Goal: Task Accomplishment & Management: Complete application form

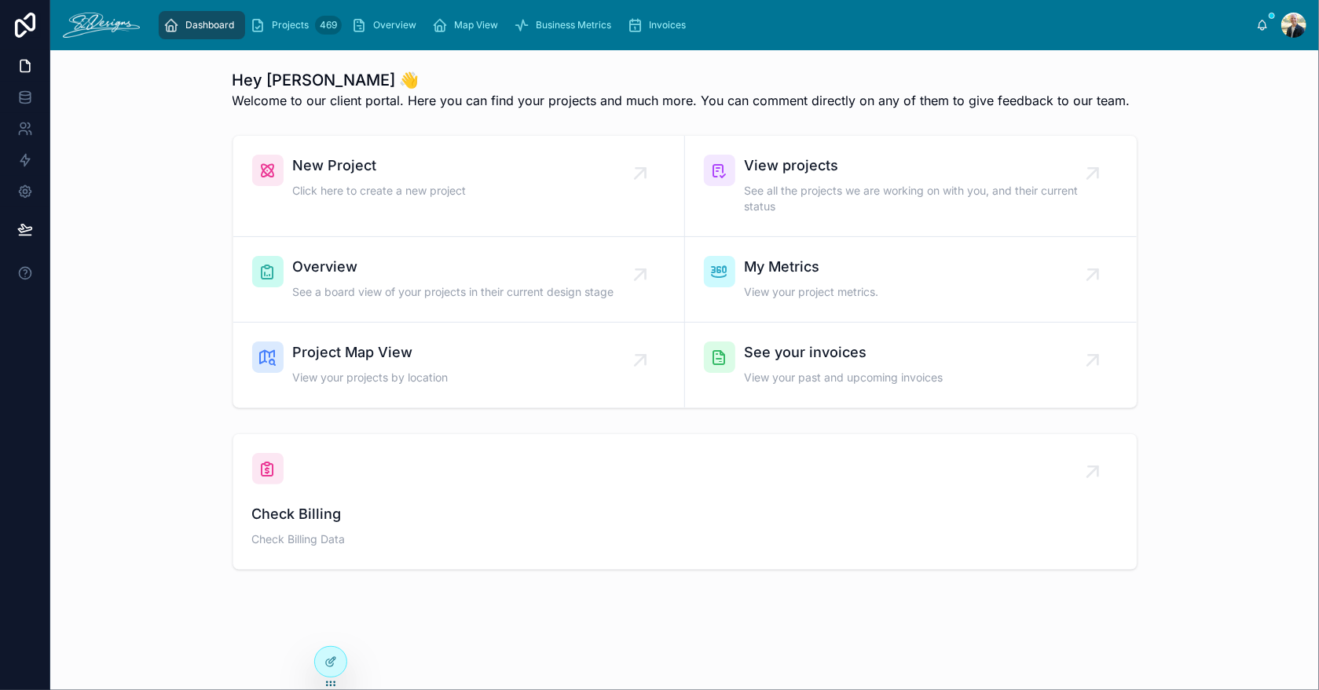
click at [404, 273] on span "Overview" at bounding box center [453, 267] width 321 height 22
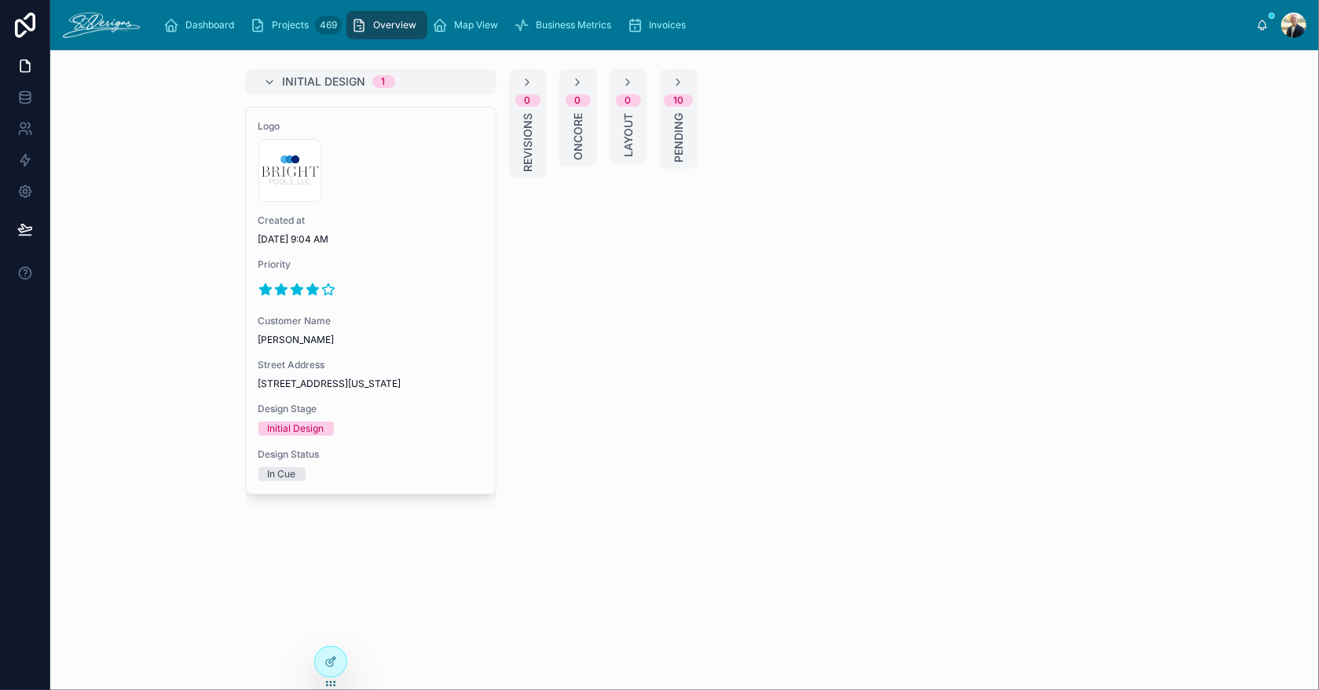
click at [659, 20] on span "Invoices" at bounding box center [667, 25] width 37 height 13
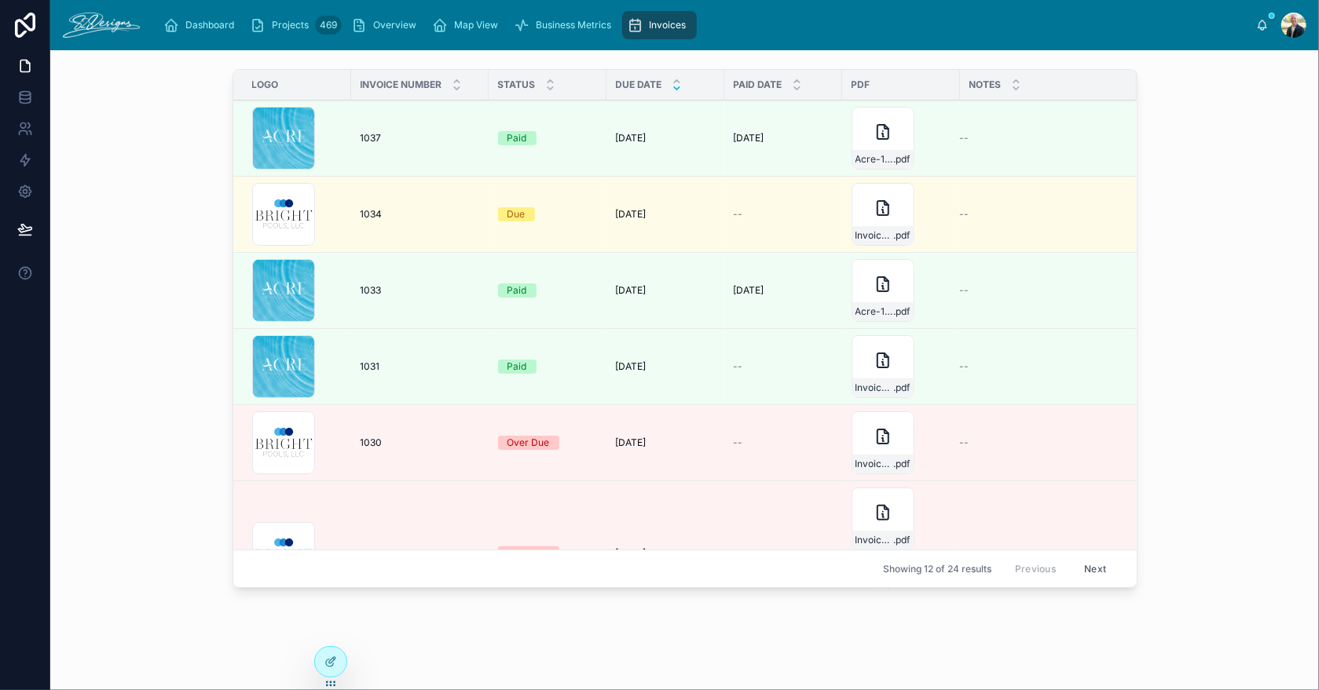
click at [433, 84] on span "Invoice Number" at bounding box center [401, 85] width 82 height 13
click at [671, 83] on icon at bounding box center [676, 88] width 10 height 10
click at [262, 215] on div "300x300-logo .jpg" at bounding box center [283, 214] width 63 height 63
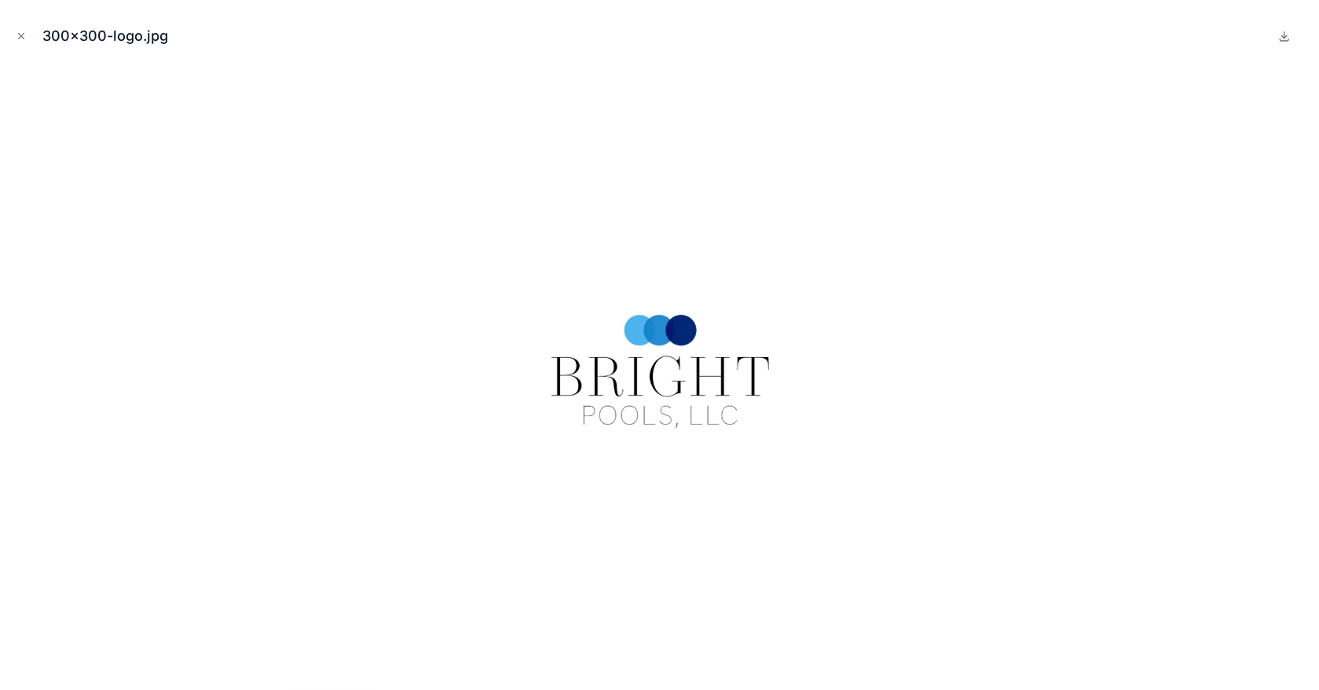
click at [16, 36] on icon "Close modal" at bounding box center [21, 36] width 11 height 11
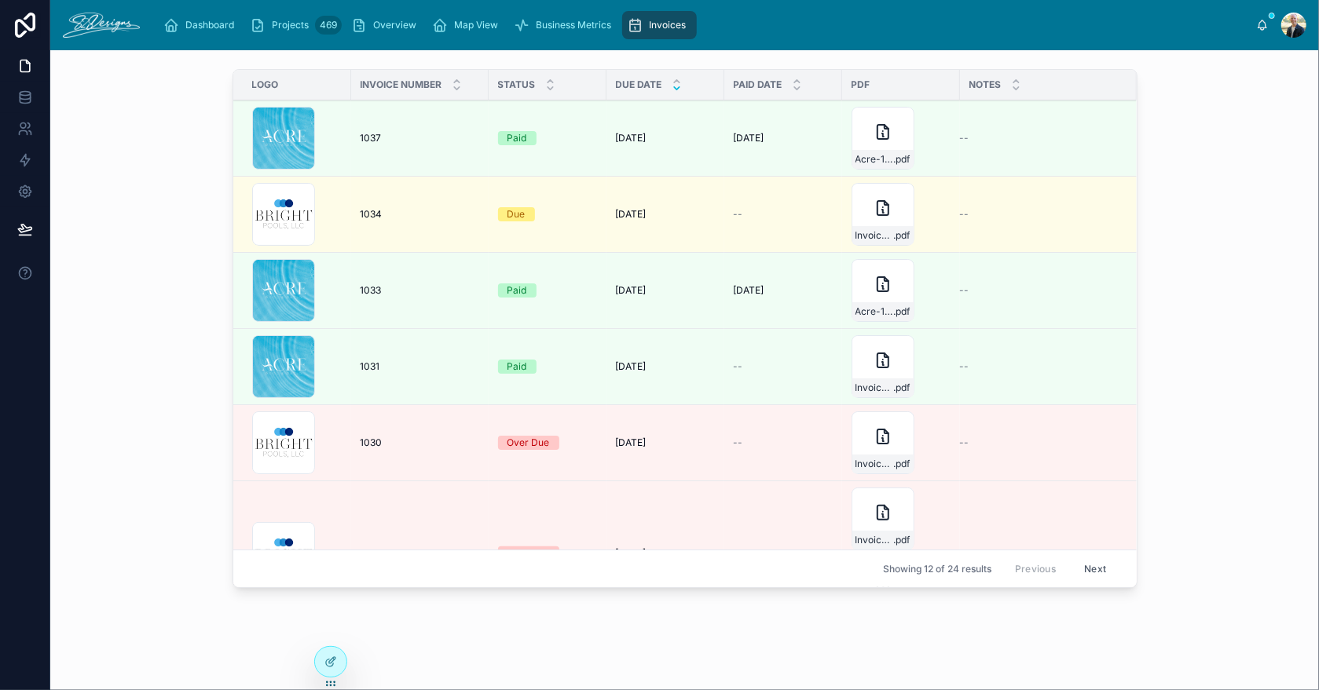
click at [856, 214] on div "Invoice-1034-(1) .pdf" at bounding box center [882, 214] width 63 height 63
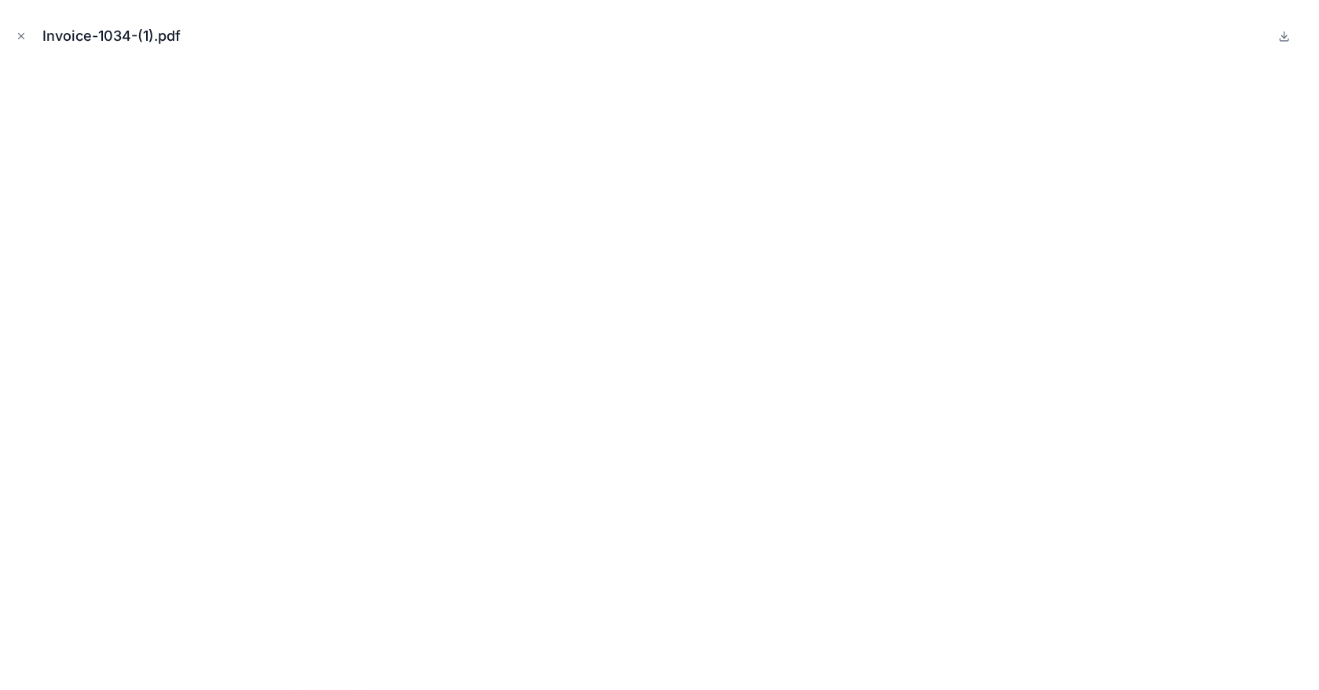
click at [22, 37] on icon "Close modal" at bounding box center [21, 36] width 5 height 5
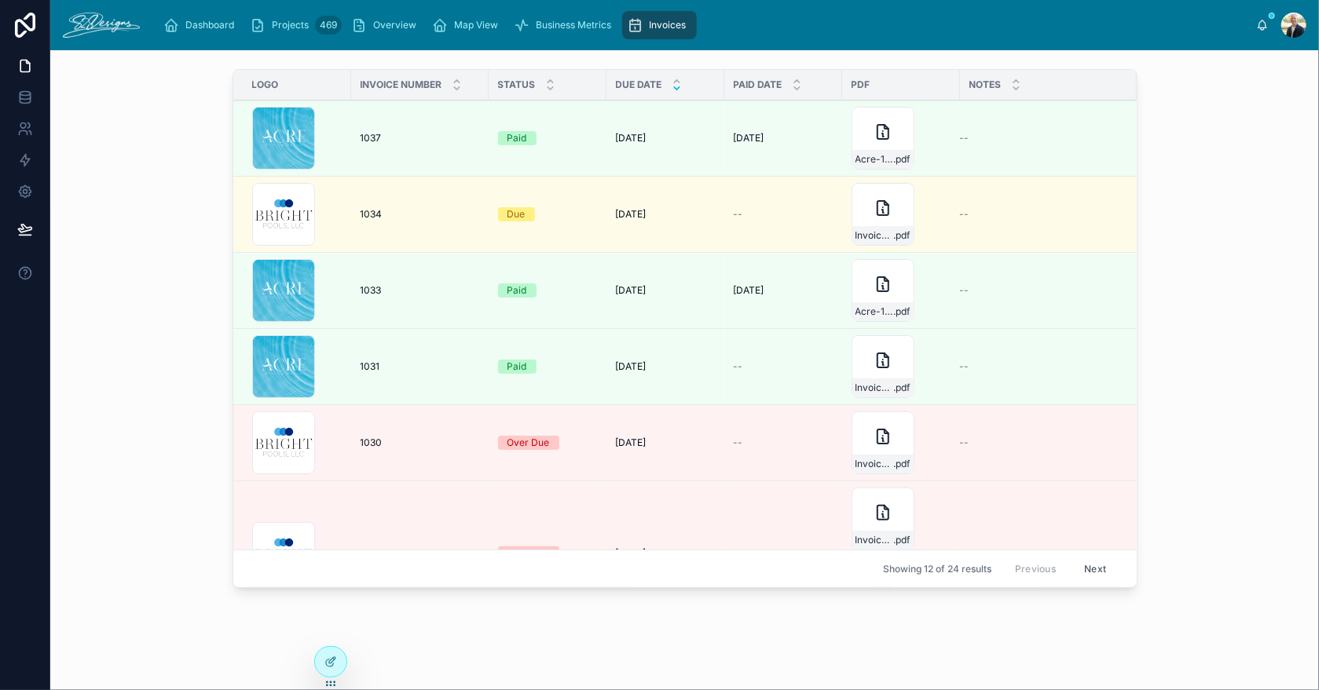
click at [0, 0] on span "Add Invoice" at bounding box center [0, 0] width 0 height 0
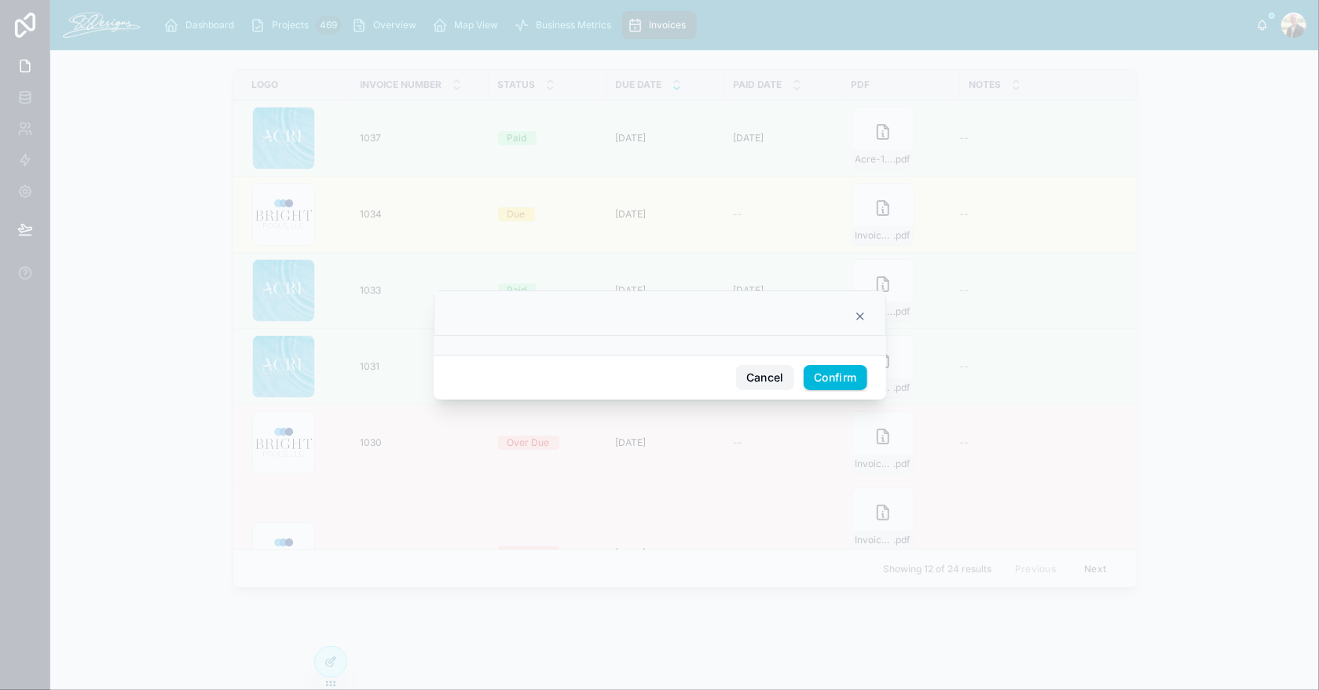
click at [764, 379] on button "Cancel" at bounding box center [765, 377] width 58 height 25
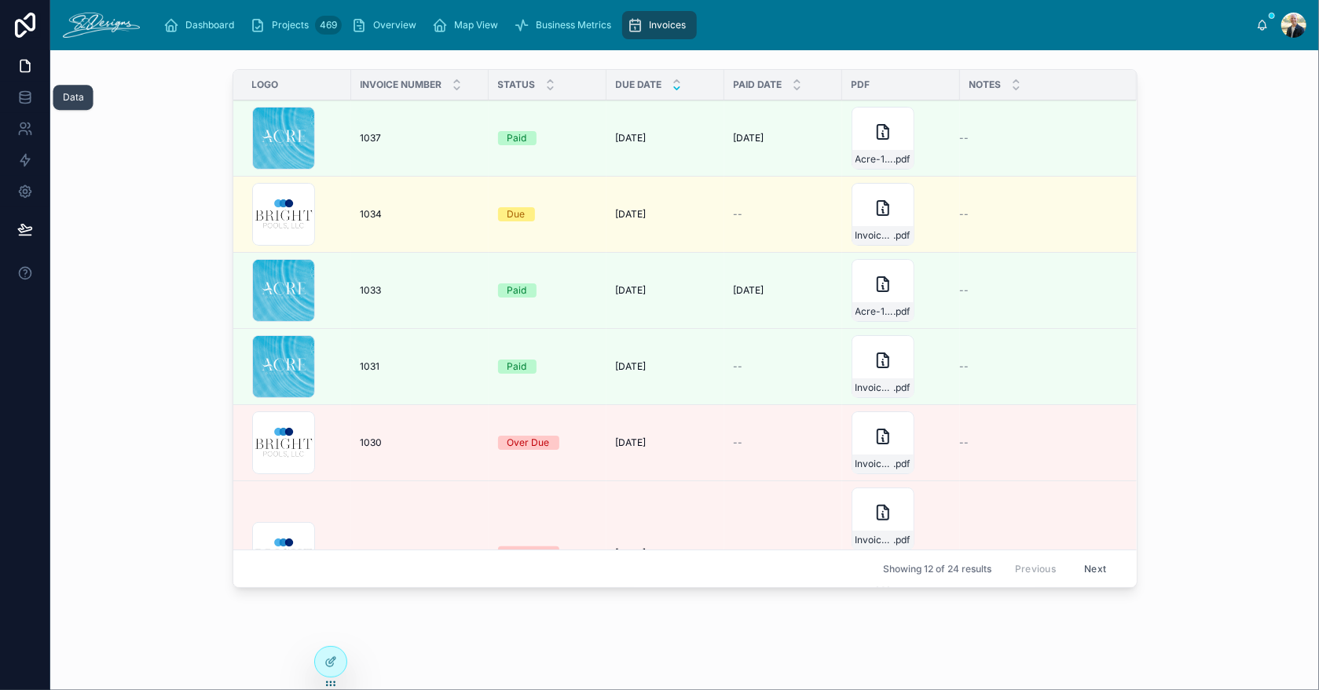
click at [25, 104] on icon at bounding box center [25, 100] width 10 height 6
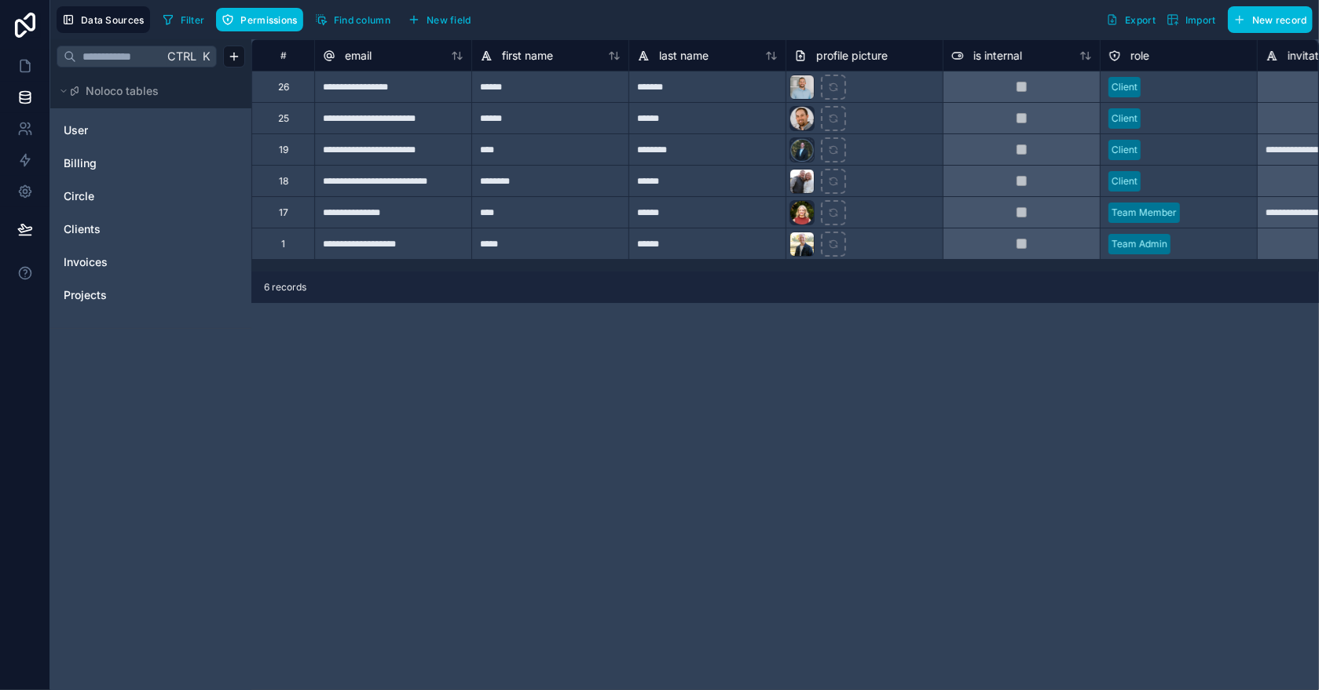
click at [90, 263] on span "Invoices" at bounding box center [86, 262] width 44 height 16
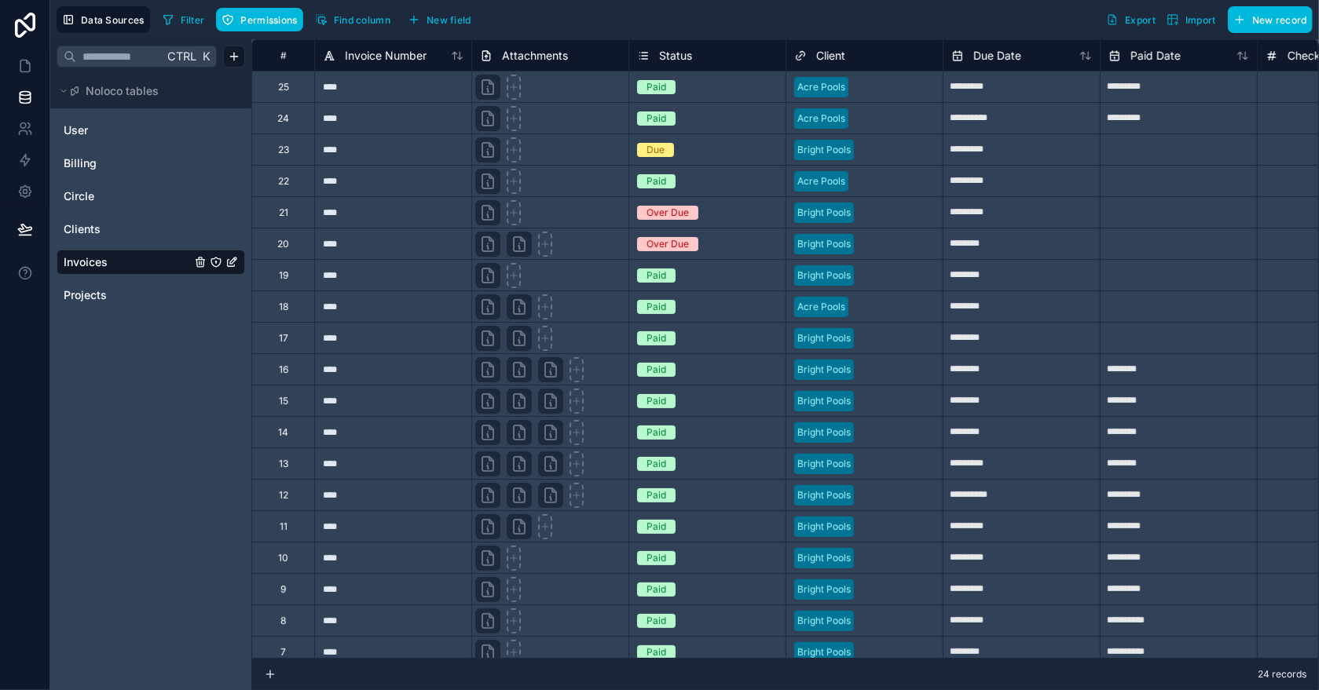
click at [1282, 23] on span "New record" at bounding box center [1279, 20] width 55 height 12
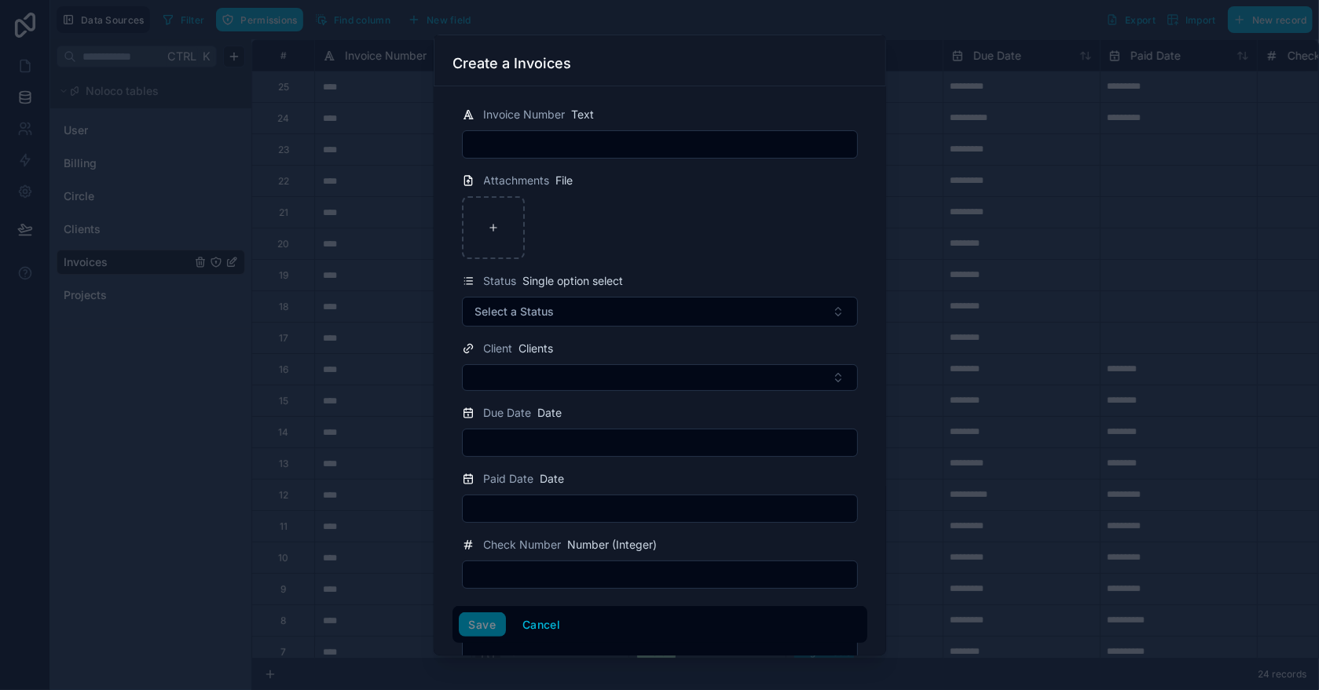
click at [527, 147] on input "text" at bounding box center [660, 145] width 394 height 22
type input "****"
click at [490, 229] on icon at bounding box center [493, 227] width 11 height 11
type input "**********"
click at [543, 319] on button "Select a Status" at bounding box center [660, 312] width 396 height 30
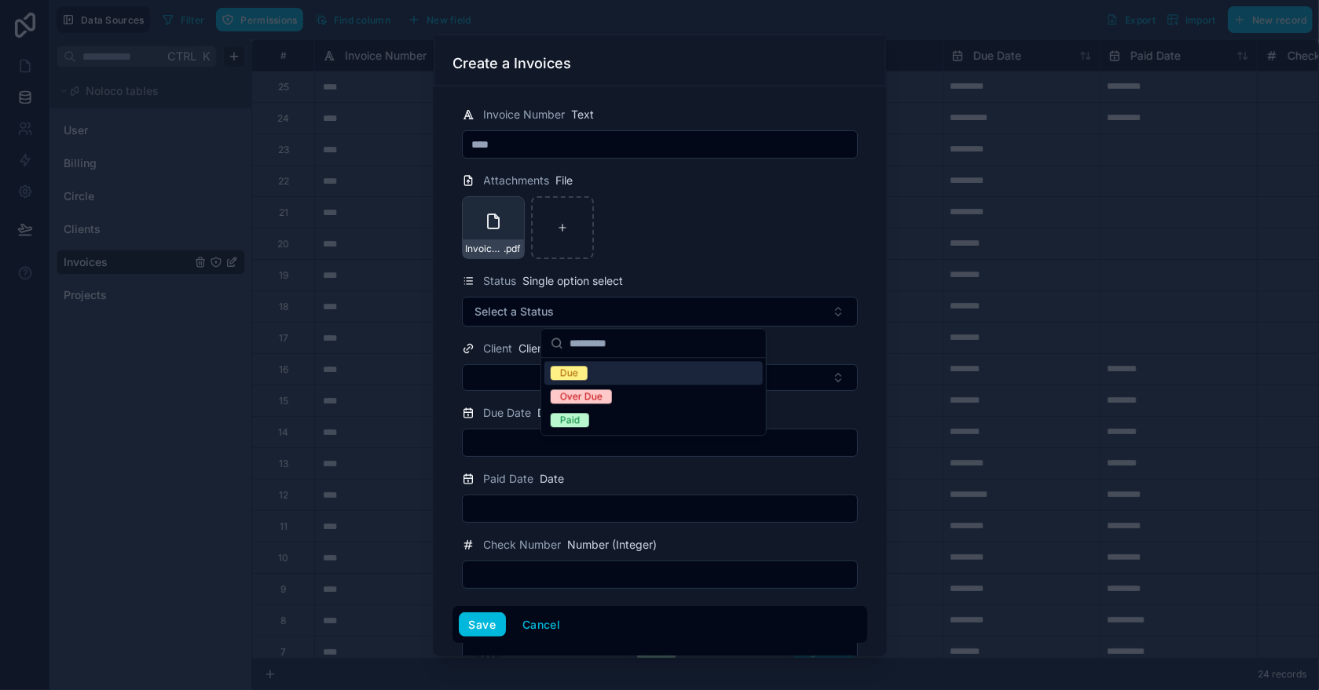
click at [564, 372] on div "Due" at bounding box center [569, 373] width 18 height 14
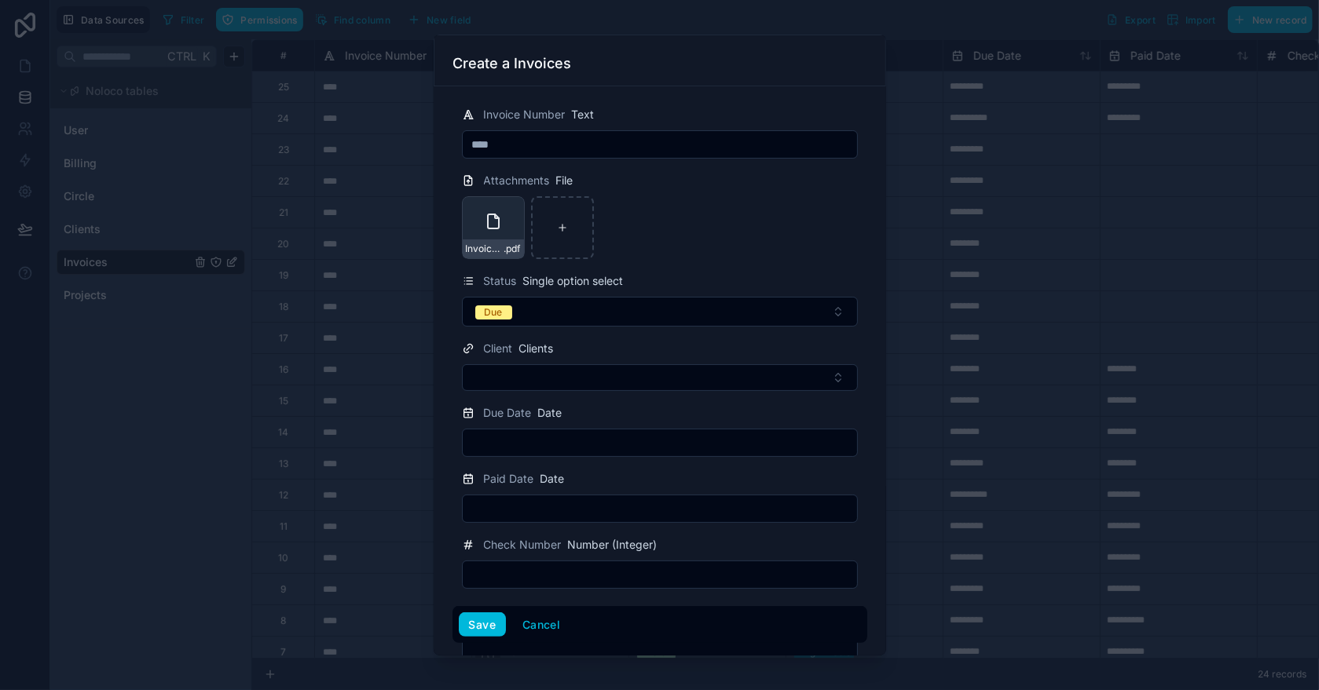
click at [522, 372] on button "Select Button" at bounding box center [660, 377] width 396 height 27
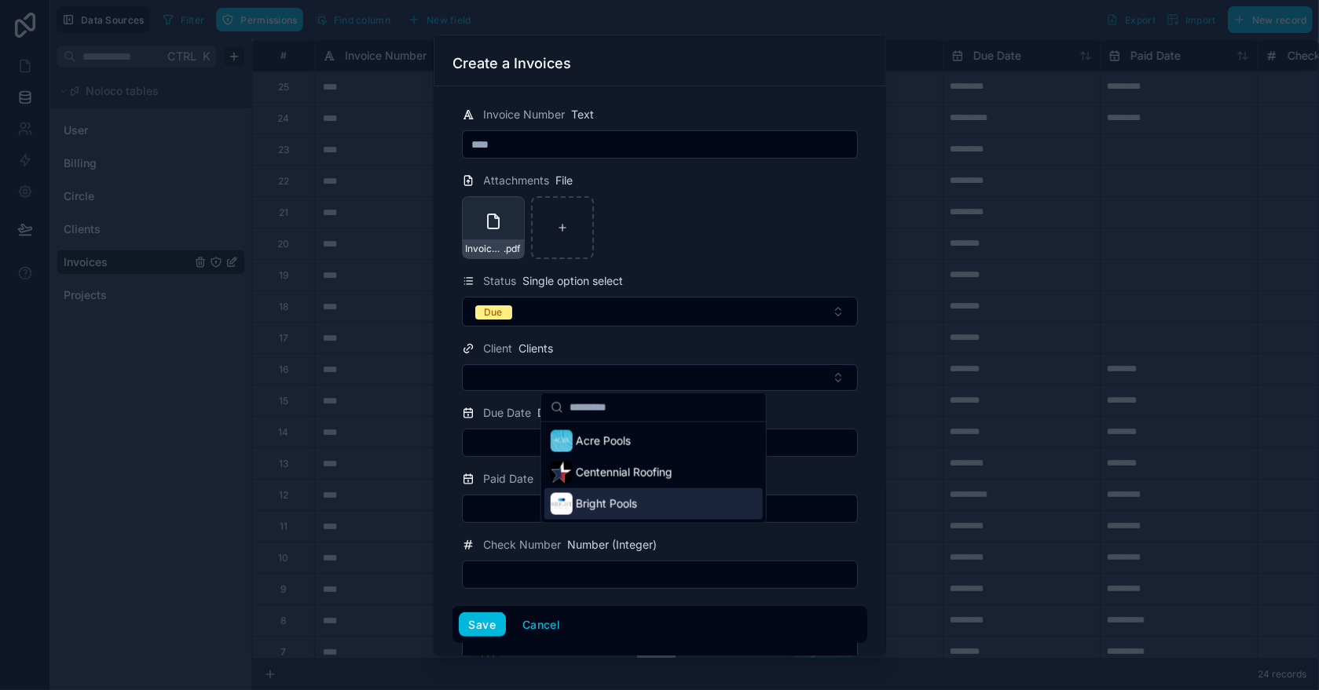
click at [604, 511] on div "Bright Pools" at bounding box center [594, 504] width 86 height 22
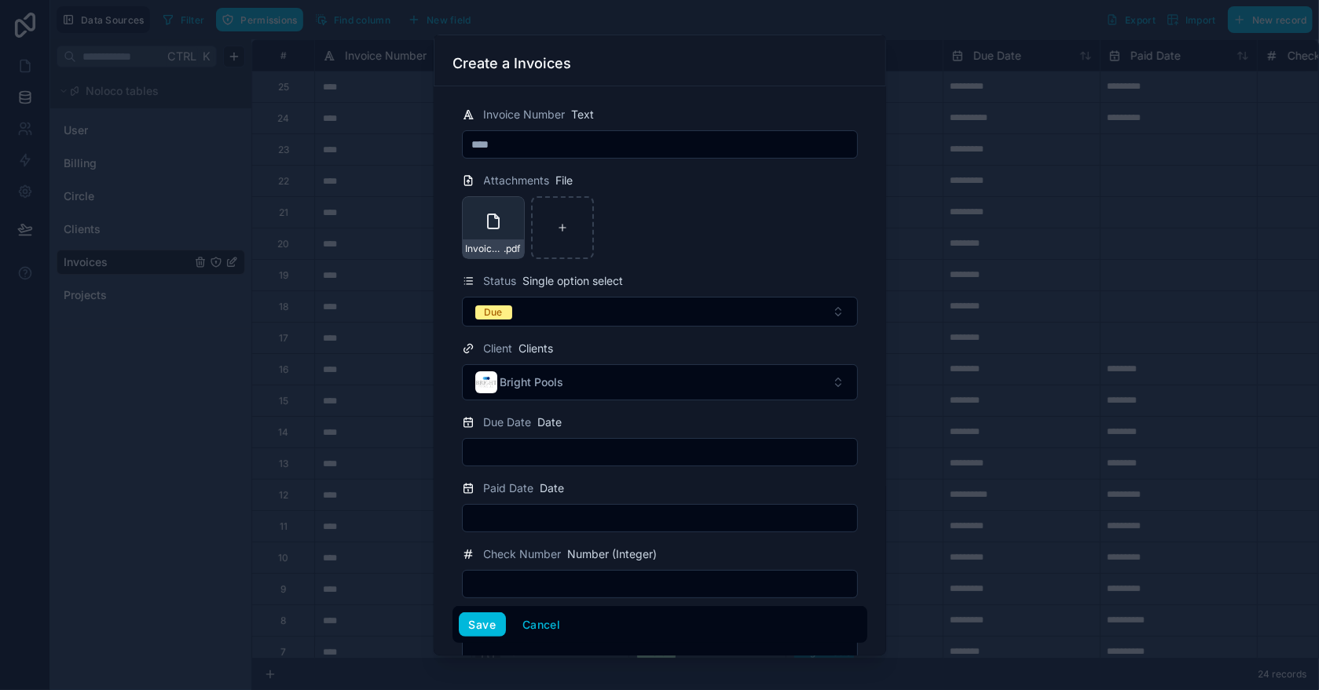
click at [500, 455] on input "text" at bounding box center [660, 452] width 394 height 22
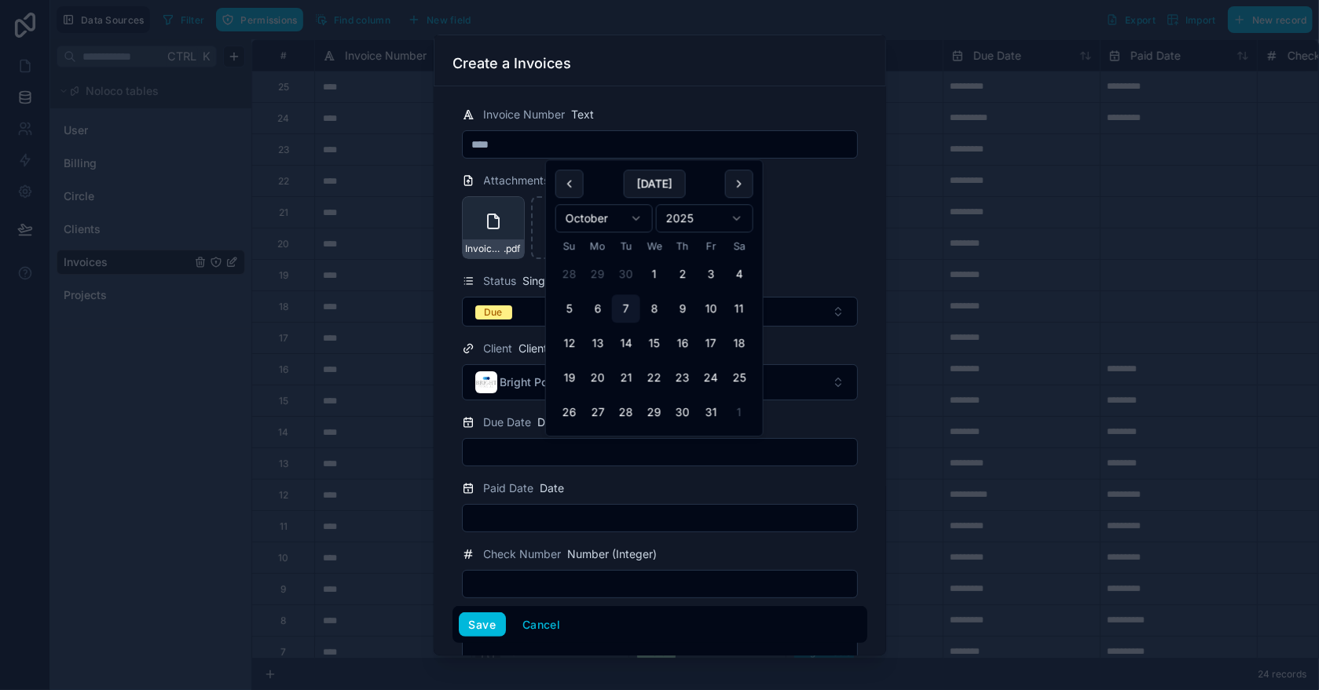
click at [638, 218] on html "**********" at bounding box center [659, 345] width 1319 height 690
click at [620, 272] on button "4" at bounding box center [626, 275] width 28 height 28
type input "*********"
click at [827, 426] on div "Due Date Date" at bounding box center [660, 422] width 396 height 19
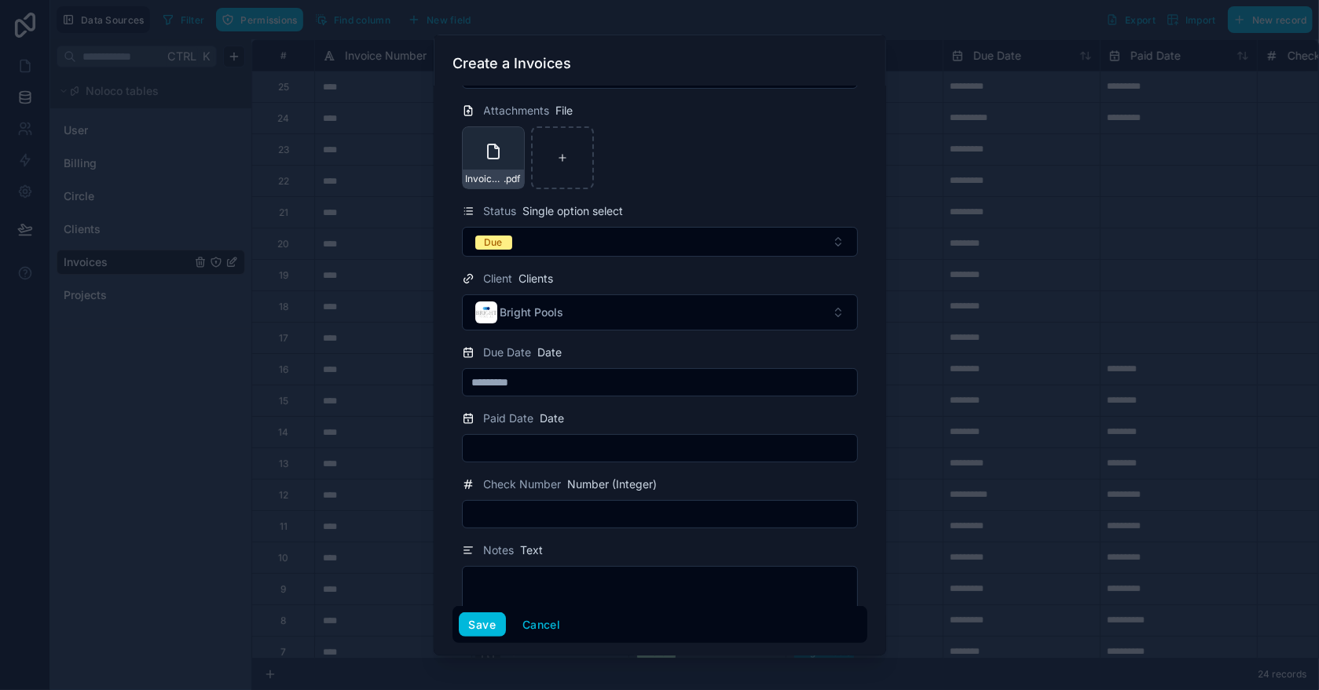
scroll to position [86, 0]
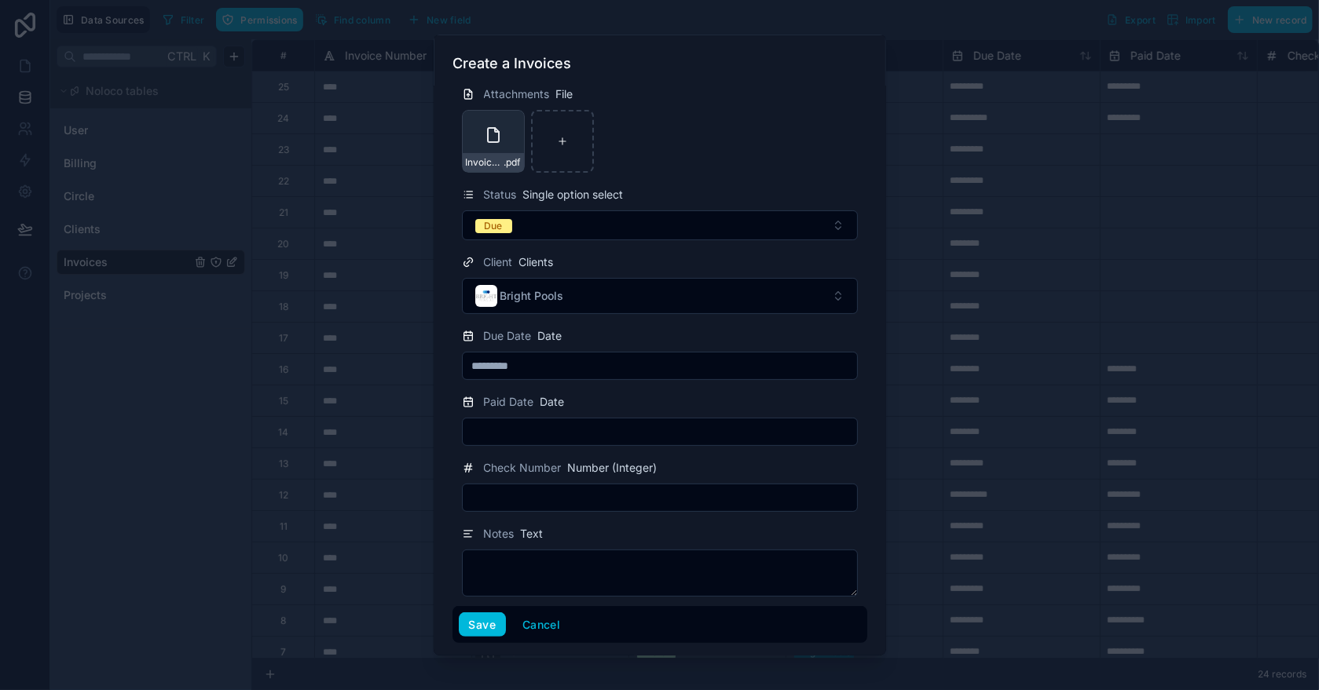
click at [472, 628] on button "Save" at bounding box center [482, 625] width 47 height 25
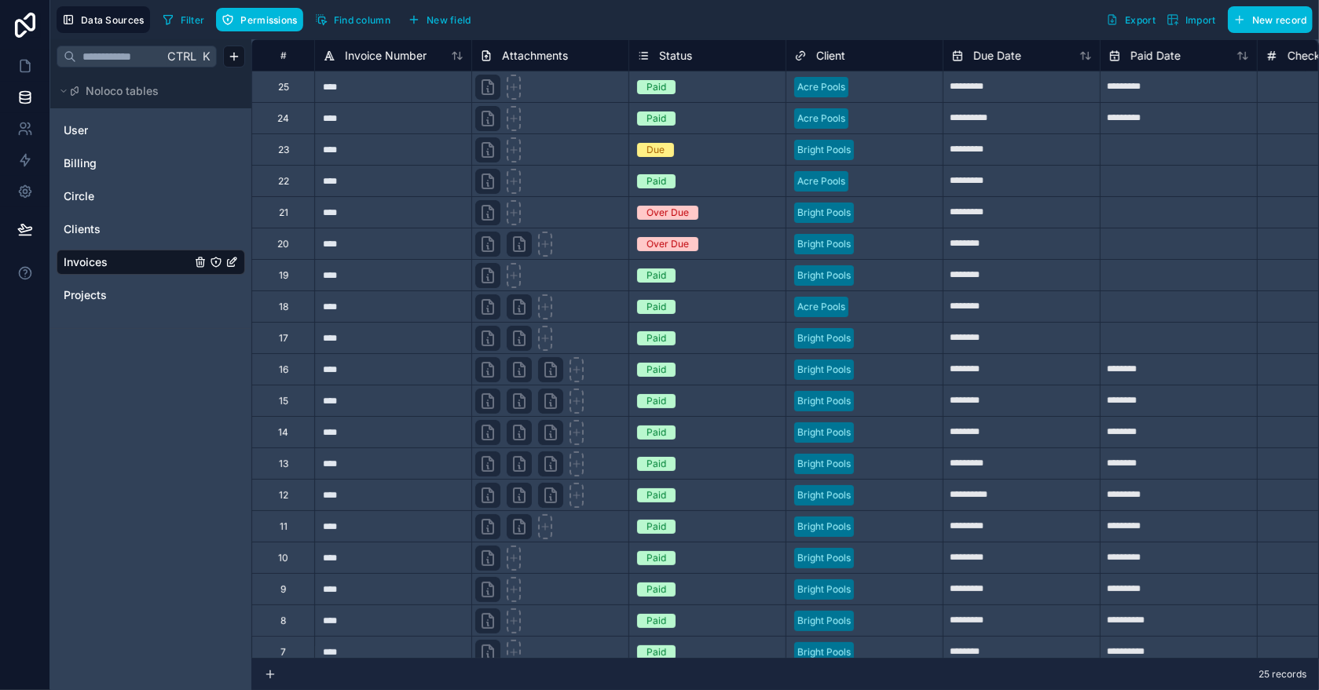
click at [730, 148] on div "Due" at bounding box center [707, 149] width 156 height 17
click at [731, 147] on div "Due" at bounding box center [707, 149] width 156 height 17
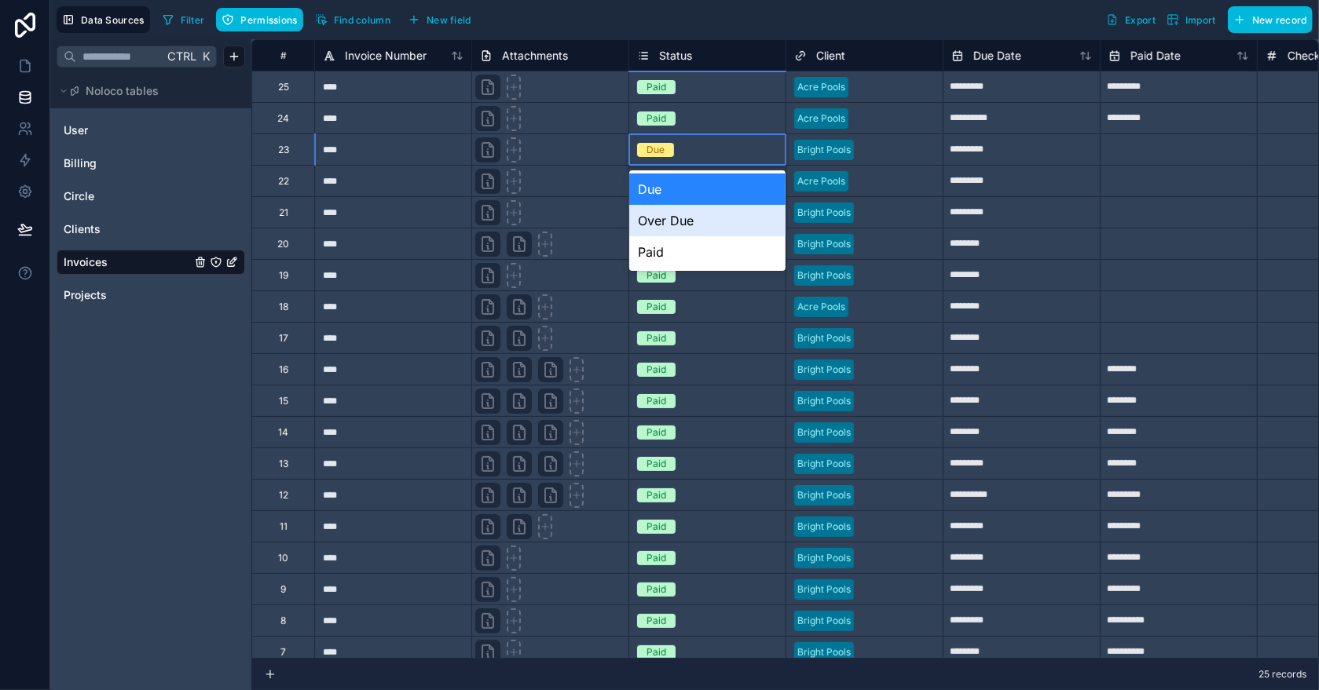
click at [668, 222] on div "Over Due" at bounding box center [707, 220] width 156 height 31
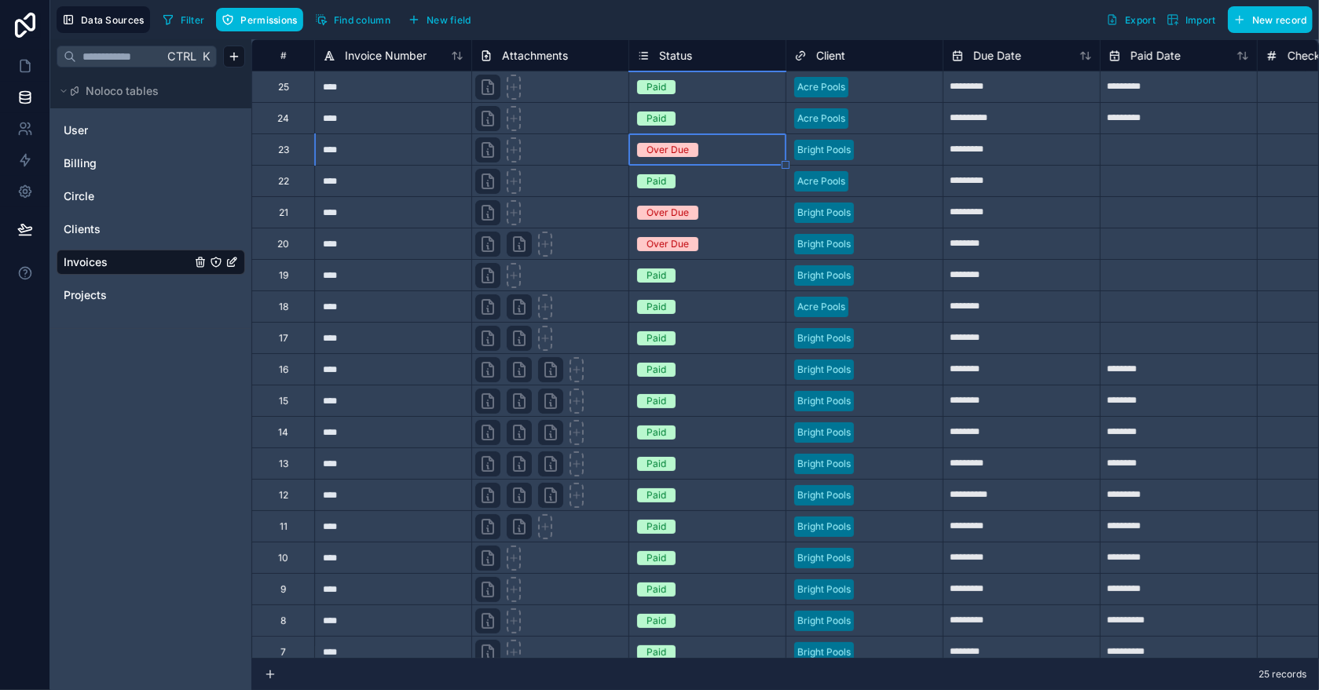
click at [408, 56] on span "Invoice Number" at bounding box center [386, 56] width 82 height 16
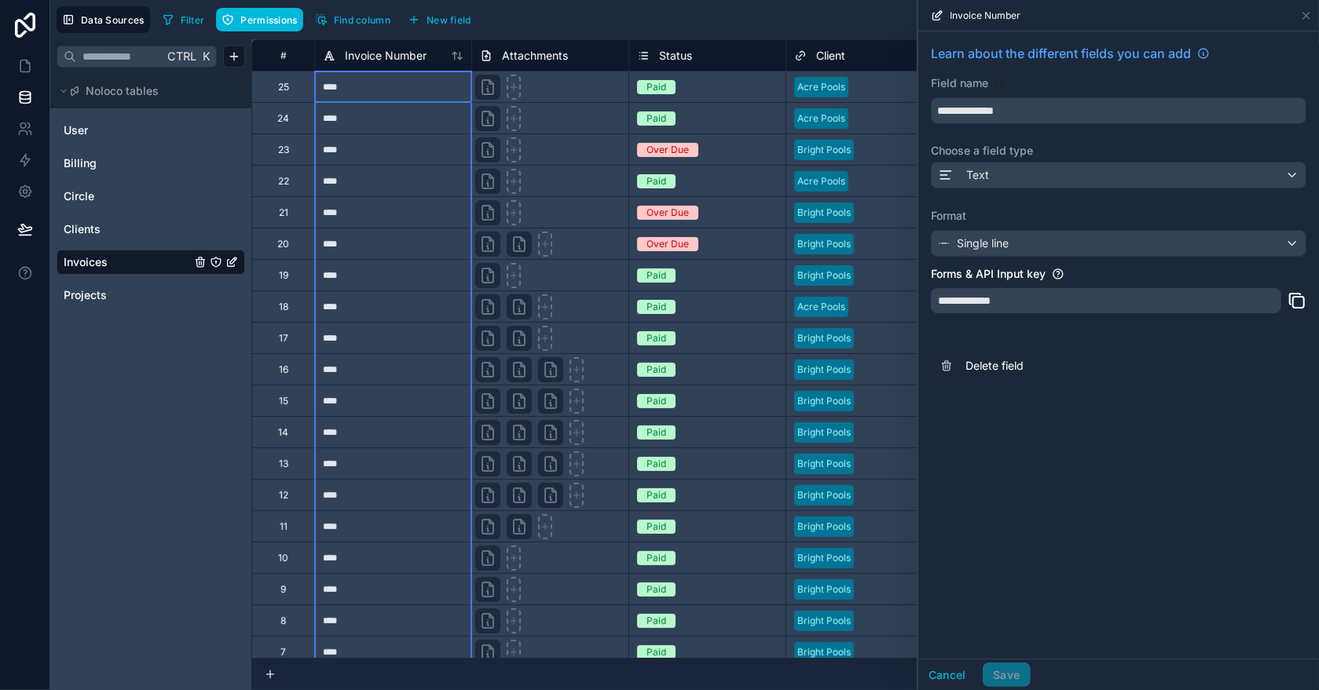
click at [450, 52] on div "Invoice Number" at bounding box center [393, 55] width 141 height 19
click at [455, 53] on icon at bounding box center [457, 55] width 13 height 13
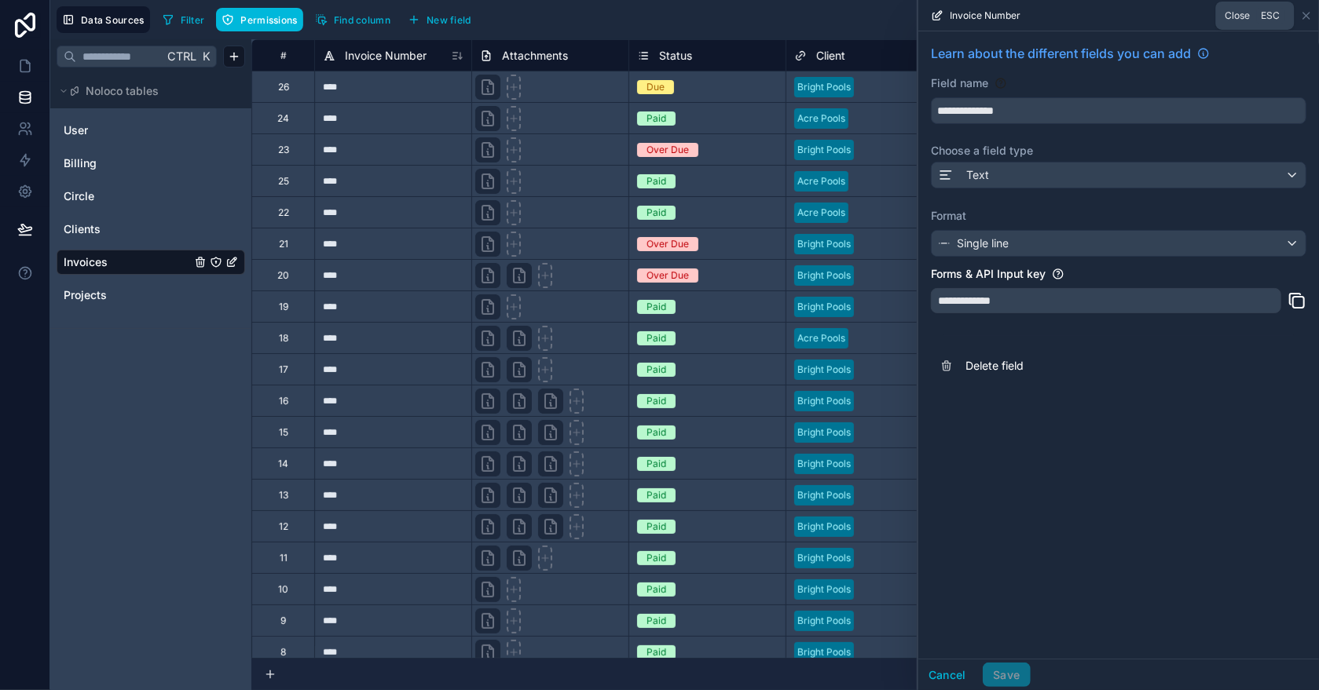
click at [1307, 15] on icon at bounding box center [1306, 15] width 13 height 13
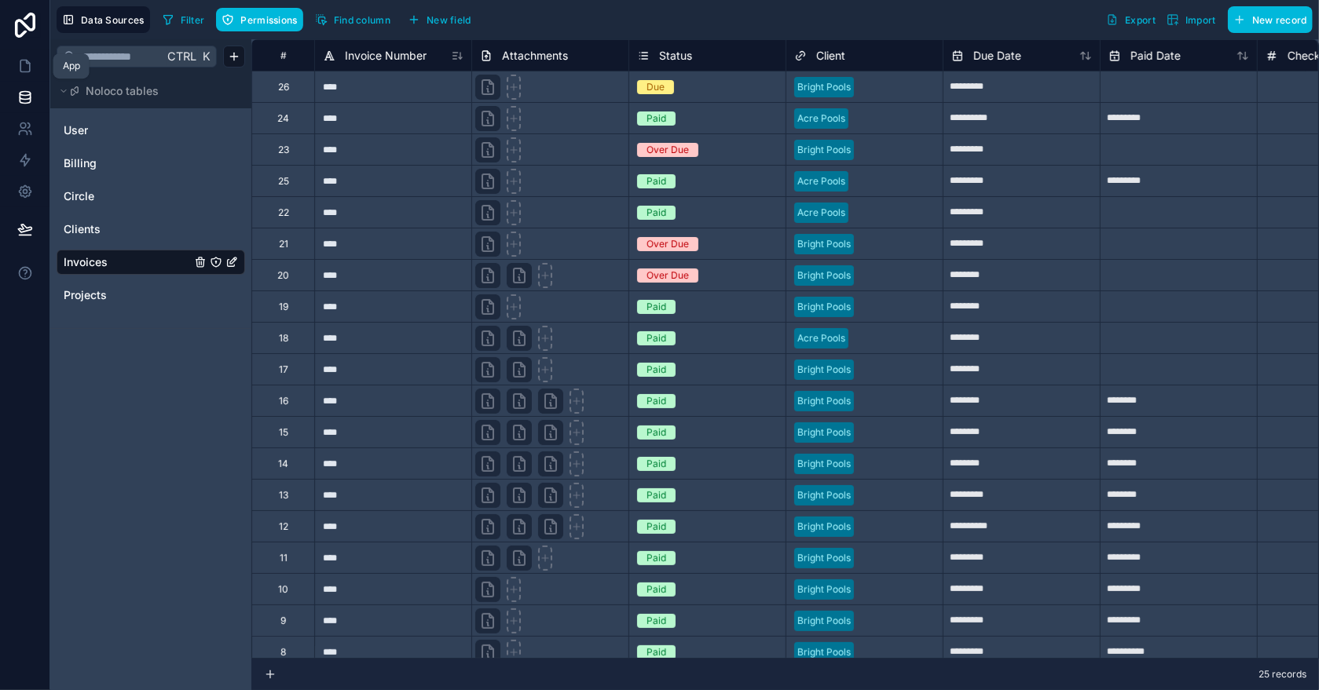
click at [20, 66] on icon at bounding box center [24, 66] width 9 height 12
